Goal: Navigation & Orientation: Locate item on page

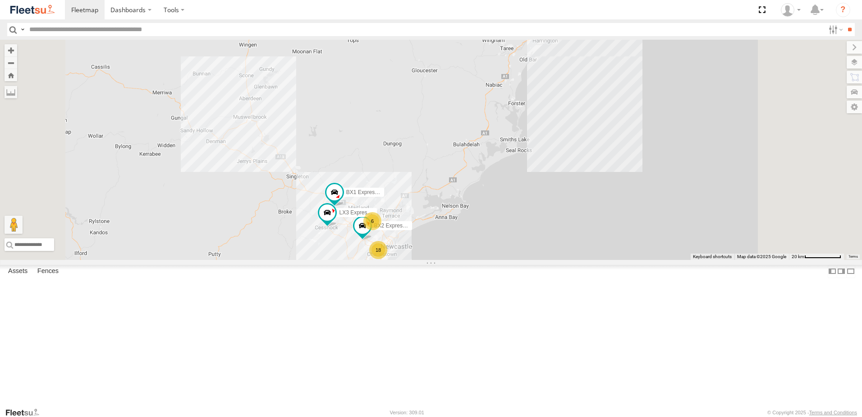
scroll to position [270, 0]
click at [0, 0] on div "L3 Plasterboard Truck" at bounding box center [0, 0] width 0 height 0
click at [0, 0] on div "B3 Transfer Truck" at bounding box center [0, 0] width 0 height 0
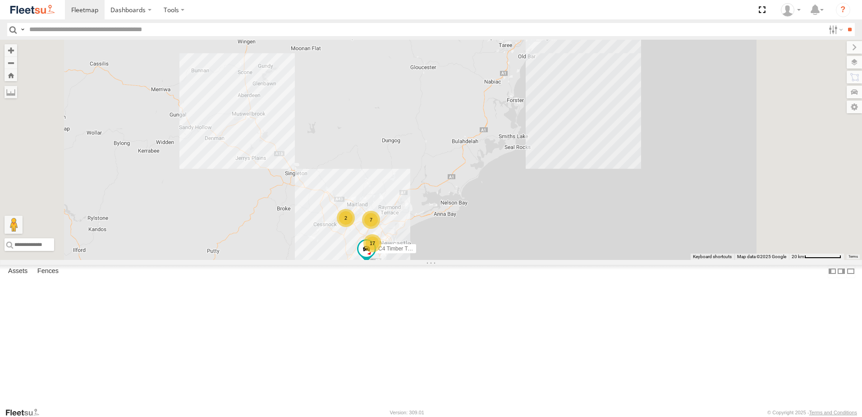
click at [0, 0] on div "L3 Plasterboard Truck" at bounding box center [0, 0] width 0 height 0
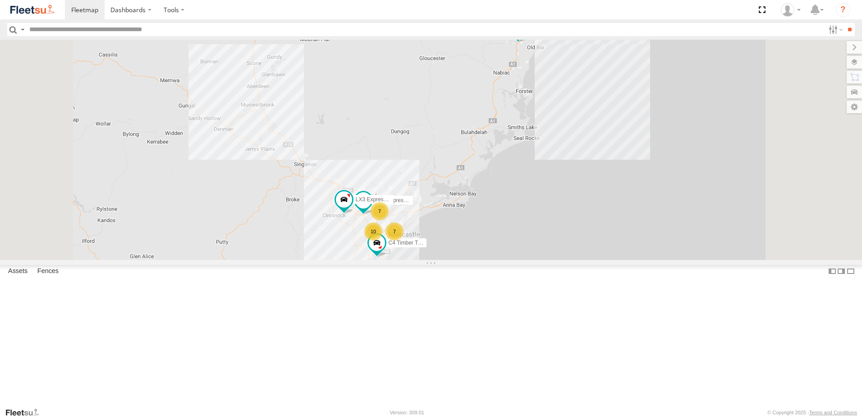
scroll to position [180, 0]
click at [0, 0] on div "L3 Plasterboard Truck" at bounding box center [0, 0] width 0 height 0
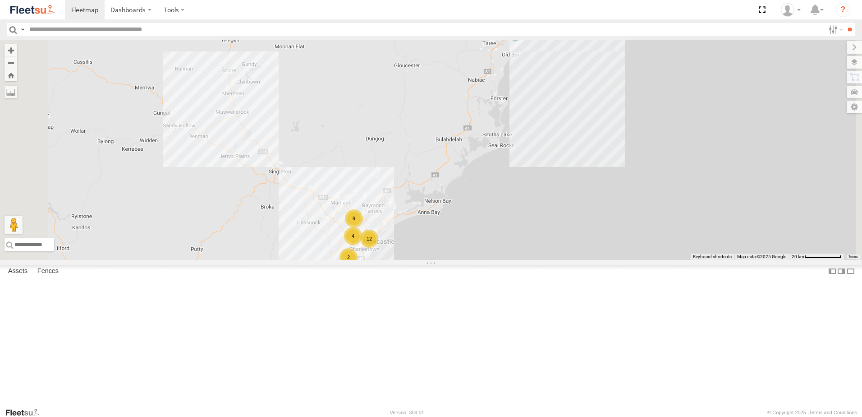
scroll to position [90, 0]
click at [0, 0] on div "L3 Plasterboard Truck" at bounding box center [0, 0] width 0 height 0
